Goal: Consume media (video, audio)

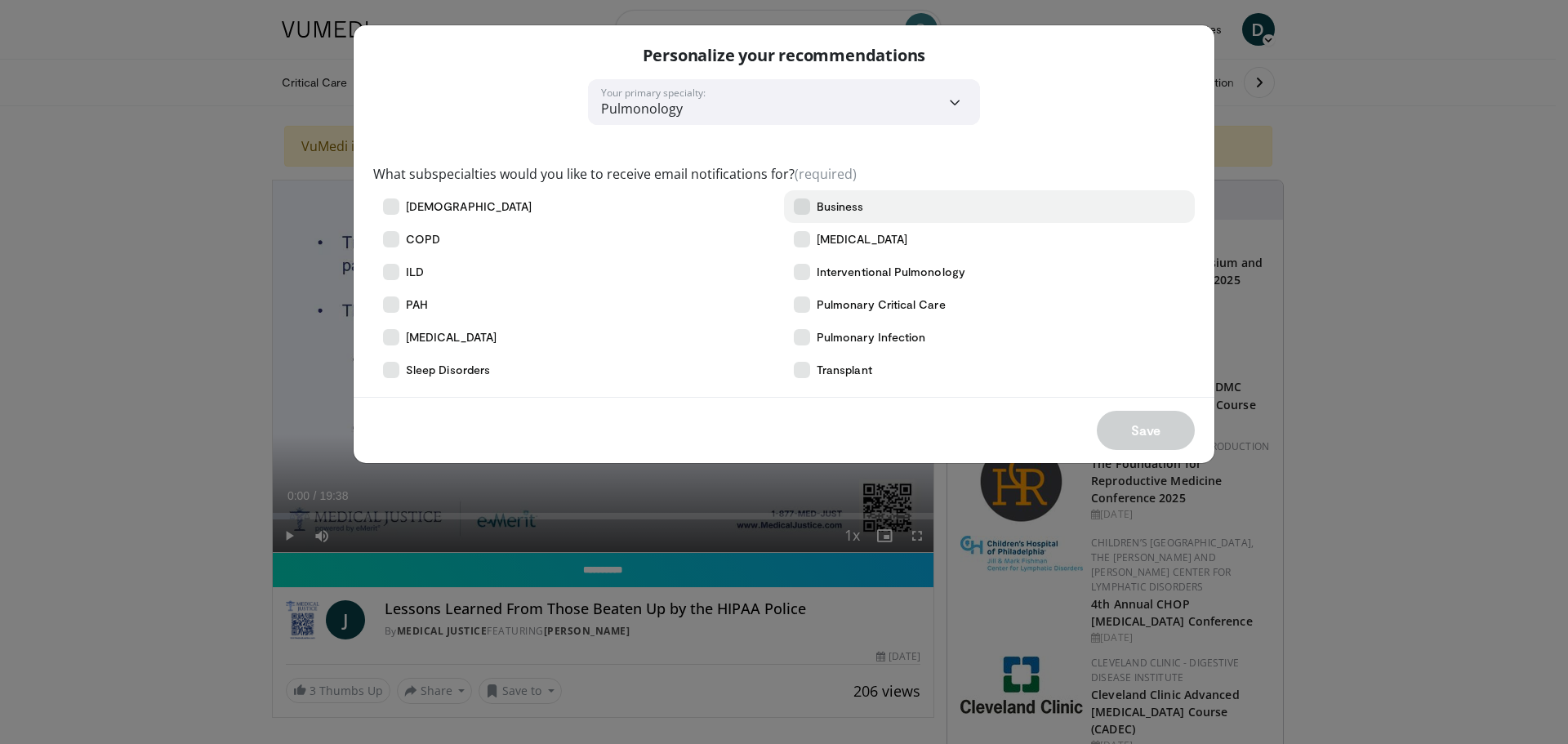
click at [805, 204] on icon at bounding box center [801, 206] width 16 height 16
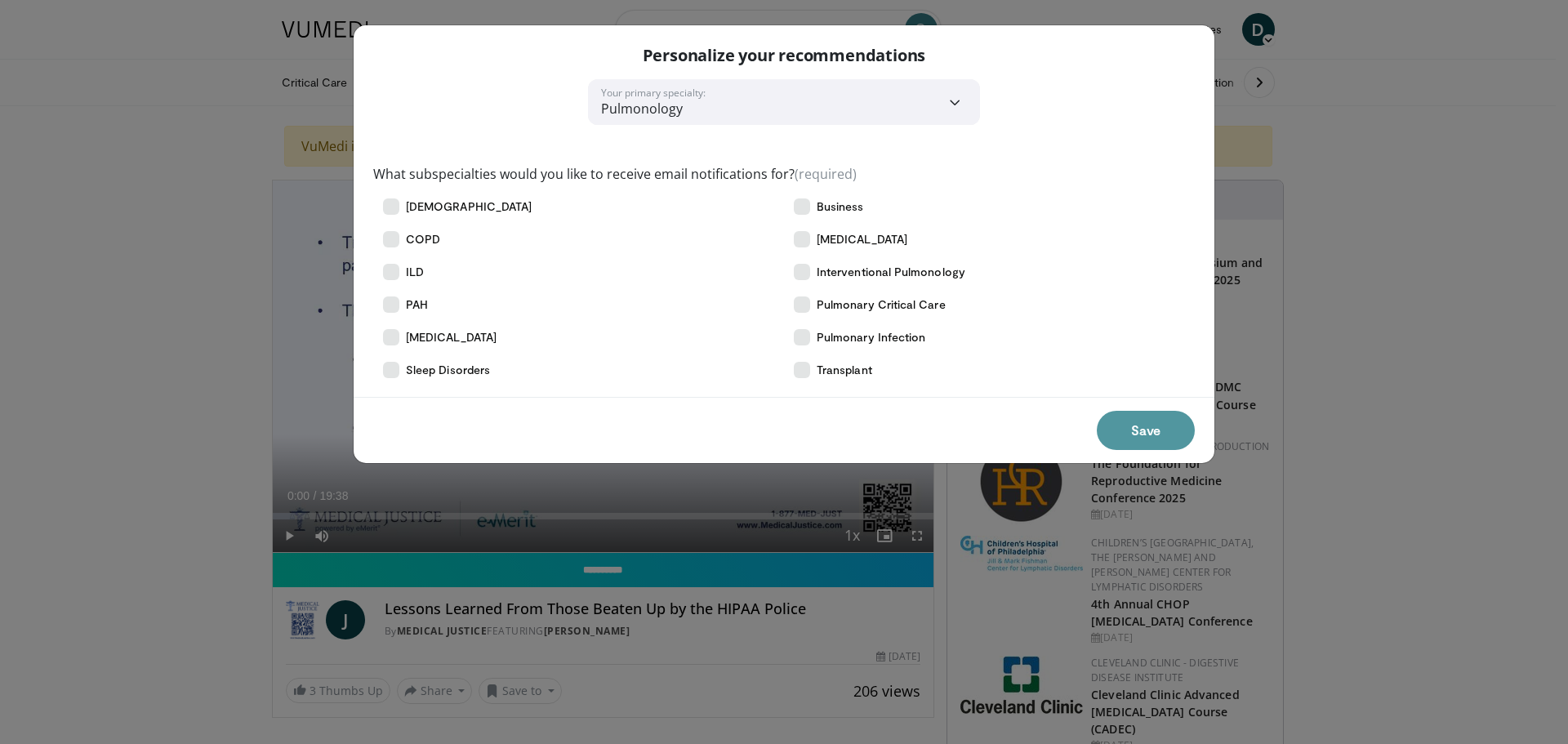
click at [1158, 433] on button "Save" at bounding box center [1145, 431] width 98 height 39
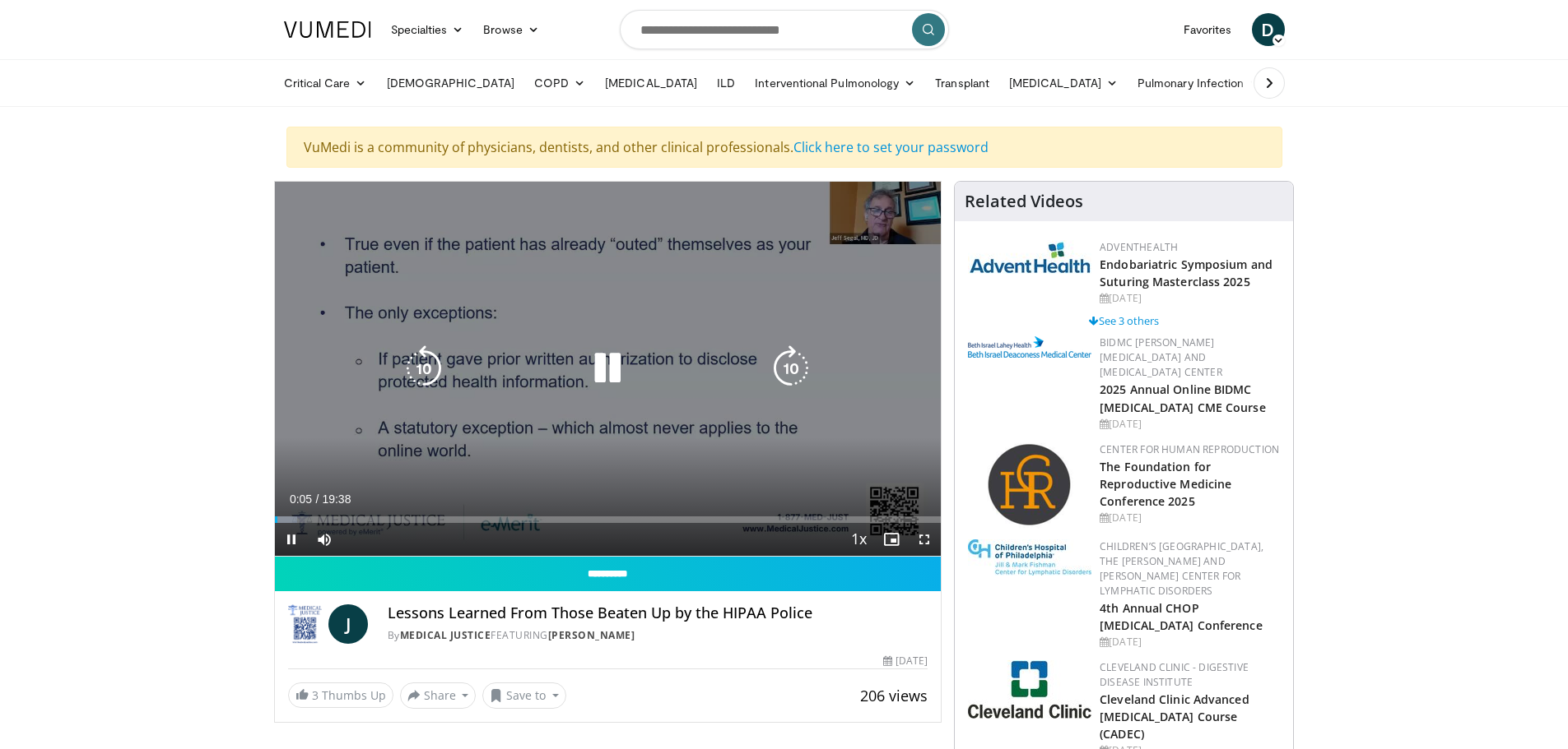
click at [608, 370] on icon "Video Player" at bounding box center [607, 369] width 46 height 46
